Goal: Task Accomplishment & Management: Use online tool/utility

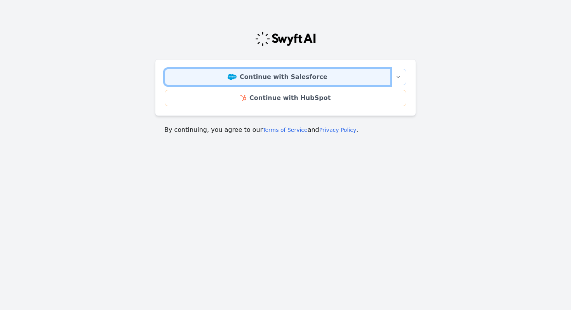
click at [286, 79] on link "Continue with Salesforce" at bounding box center [278, 77] width 226 height 16
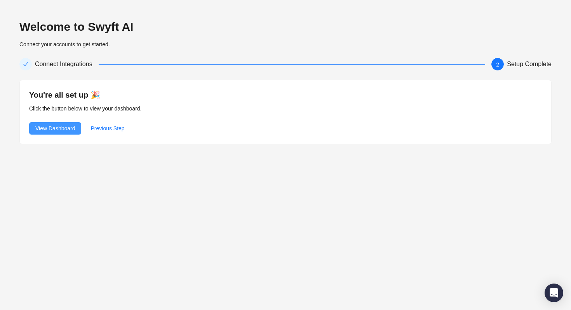
click at [52, 126] on span "View Dashboard" at bounding box center [55, 128] width 40 height 9
